Goal: Information Seeking & Learning: Learn about a topic

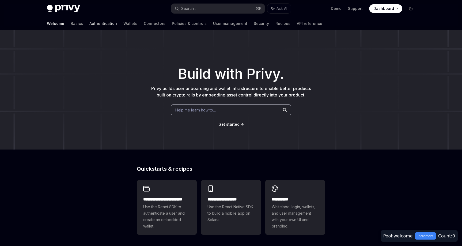
click at [89, 22] on link "Authentication" at bounding box center [103, 23] width 28 height 13
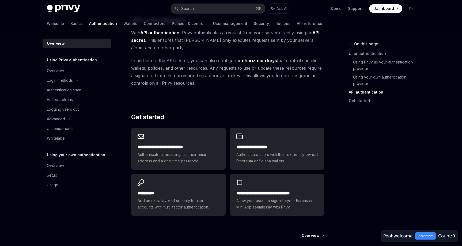
scroll to position [375, 0]
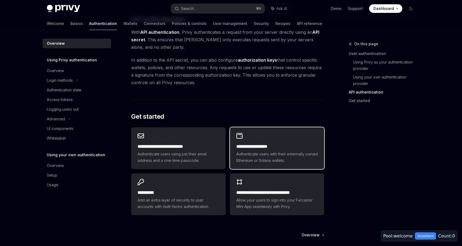
click at [271, 140] on div "**********" at bounding box center [277, 148] width 94 height 42
type textarea "*"
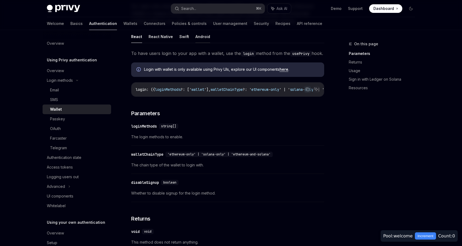
scroll to position [77, 0]
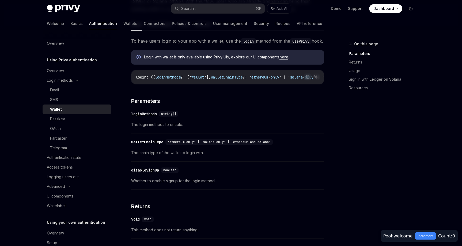
drag, startPoint x: 198, startPoint y: 94, endPoint x: 232, endPoint y: 91, distance: 33.8
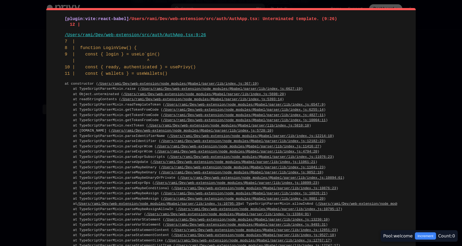
click at [234, 86] on link "/Users/rami/Dev/web-extension/node_modules/@babel/parser/lib/index.js:367:19" at bounding box center [177, 84] width 159 height 4
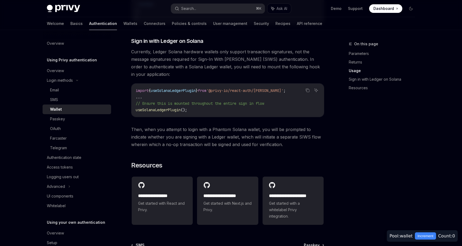
scroll to position [461, 0]
click at [159, 112] on code "import { useSolanaLedgerPlugin } from '@privy-io/react-auth/solana' ; ... // En…" at bounding box center [228, 99] width 184 height 26
click at [163, 111] on span "useSolanaLedgerPlugin" at bounding box center [158, 108] width 45 height 5
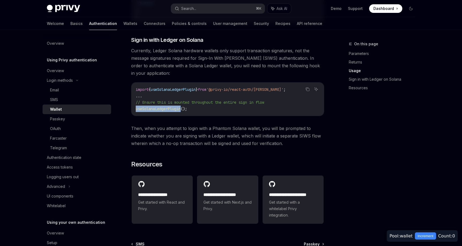
click at [163, 111] on span "useSolanaLedgerPlugin" at bounding box center [158, 108] width 45 height 5
click at [170, 112] on code "import { useSolanaLedgerPlugin } from '@privy-io/react-auth/solana' ; ... // En…" at bounding box center [228, 99] width 184 height 26
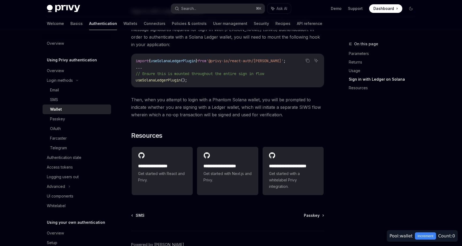
scroll to position [492, 0]
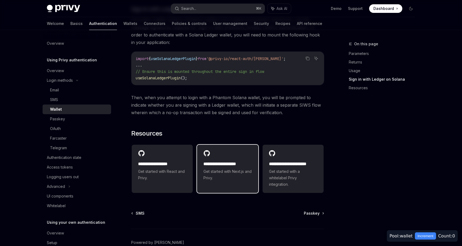
click at [227, 167] on h2 "**********" at bounding box center [227, 163] width 48 height 6
type textarea "*"
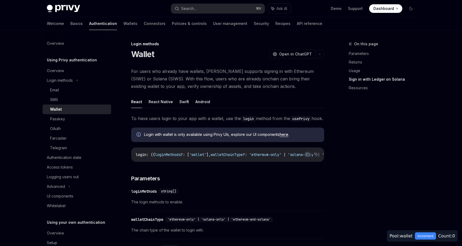
type textarea "*"
